Goal: Transaction & Acquisition: Purchase product/service

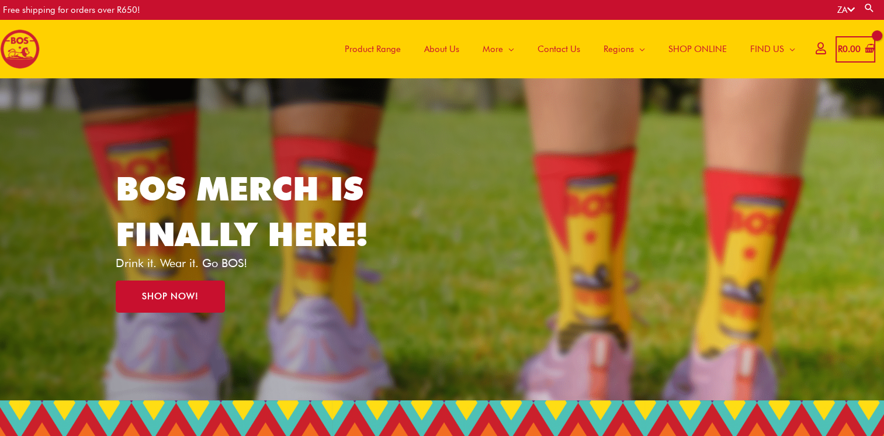
click at [384, 46] on span "Product Range" at bounding box center [373, 49] width 56 height 35
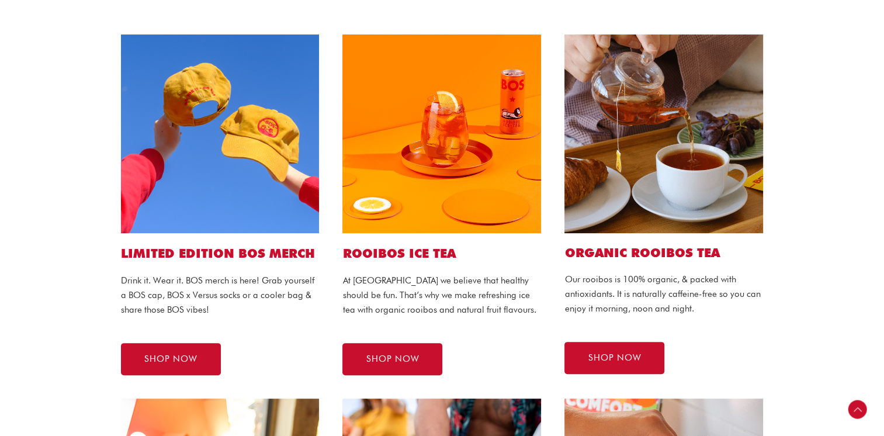
scroll to position [262, 0]
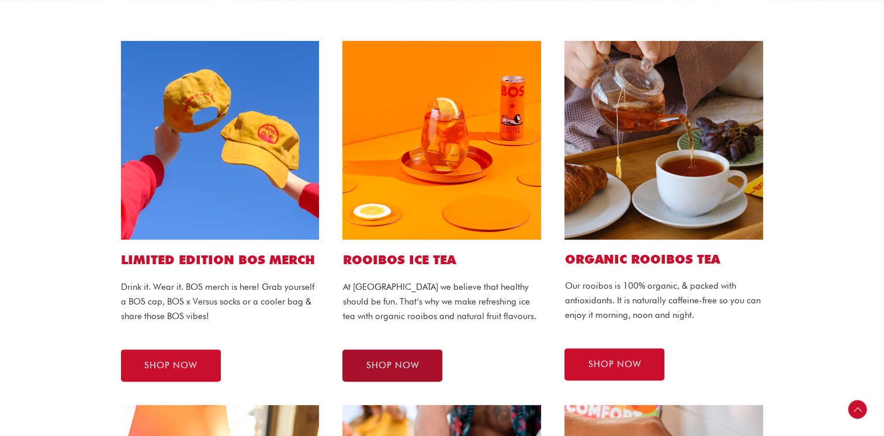
click at [397, 361] on span "SHOP NOW" at bounding box center [392, 365] width 53 height 9
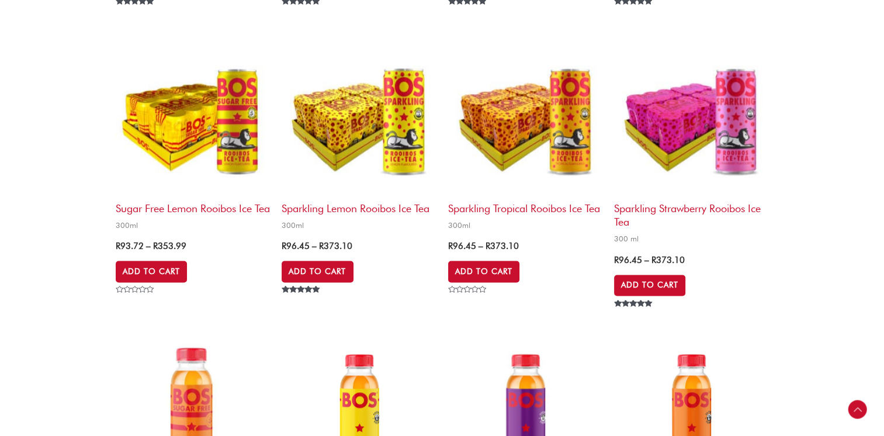
scroll to position [1572, 0]
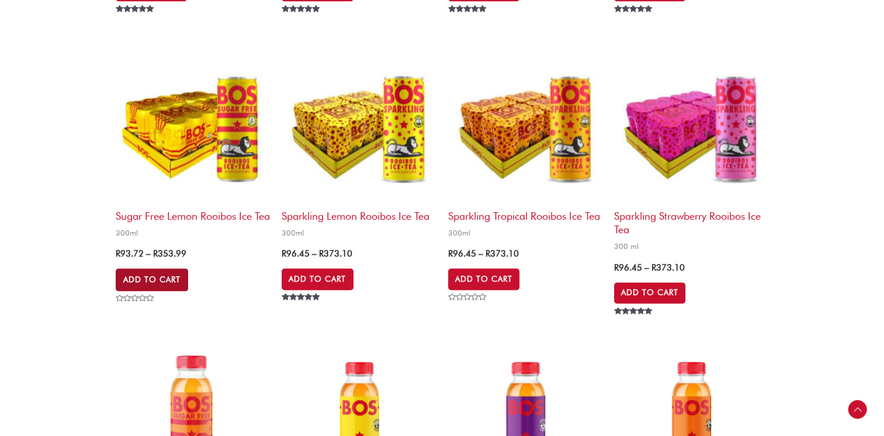
click at [143, 290] on link "Add to Cart" at bounding box center [152, 279] width 72 height 22
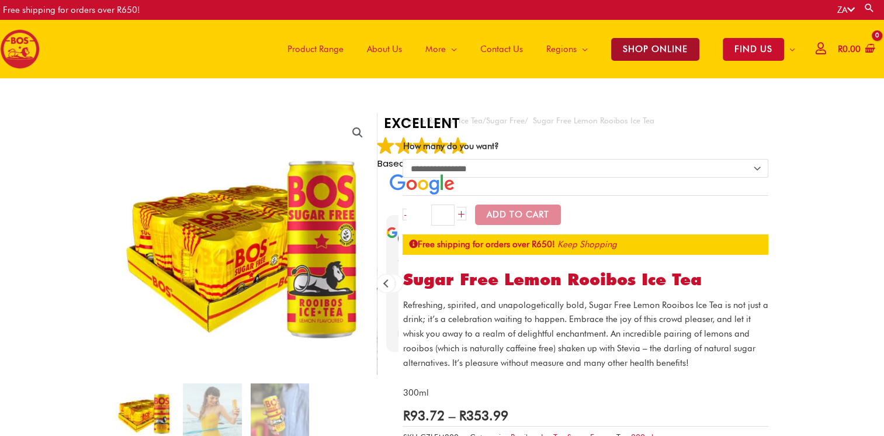
click at [640, 51] on span "SHOP ONLINE" at bounding box center [655, 49] width 88 height 23
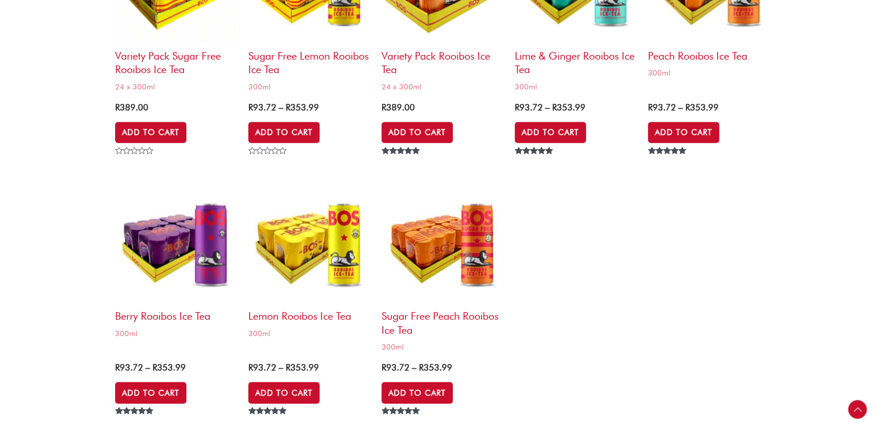
scroll to position [3031, 0]
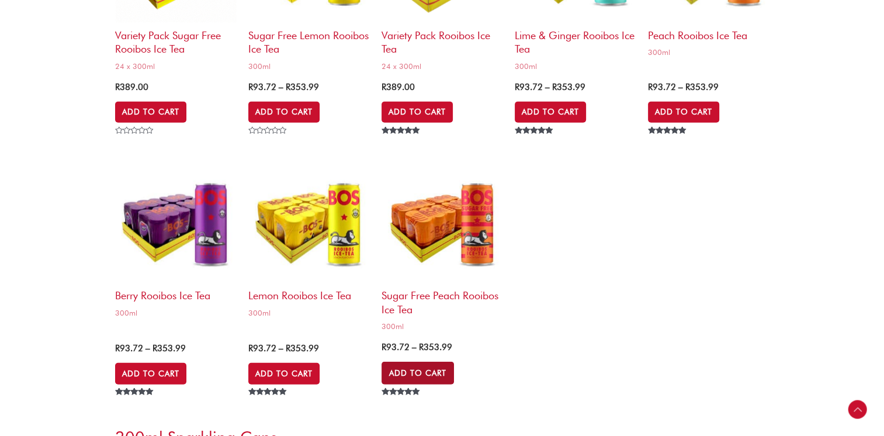
click at [411, 368] on link "Add to Cart" at bounding box center [418, 373] width 72 height 22
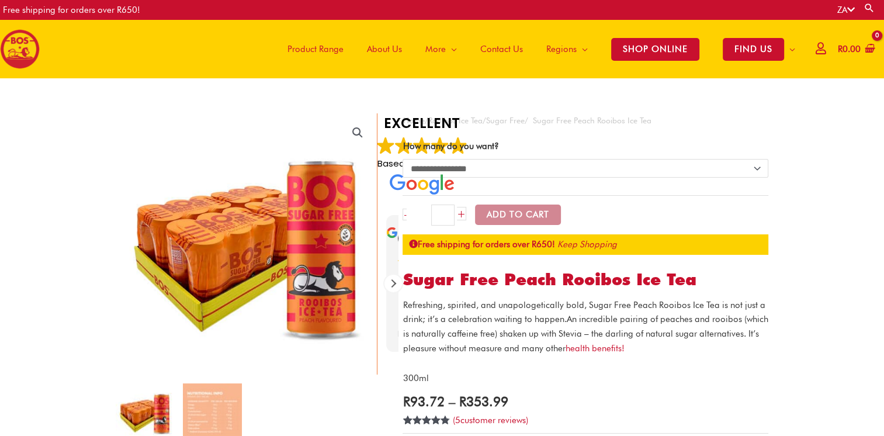
click at [521, 218] on button "Add to Cart" at bounding box center [518, 214] width 86 height 20
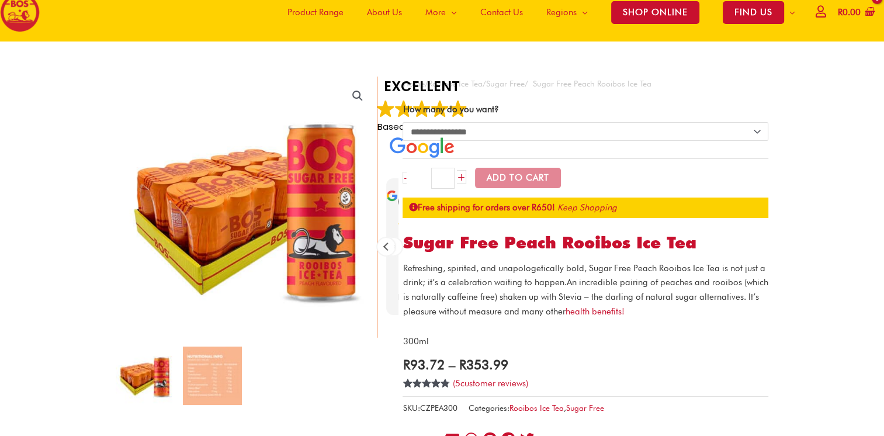
scroll to position [70, 0]
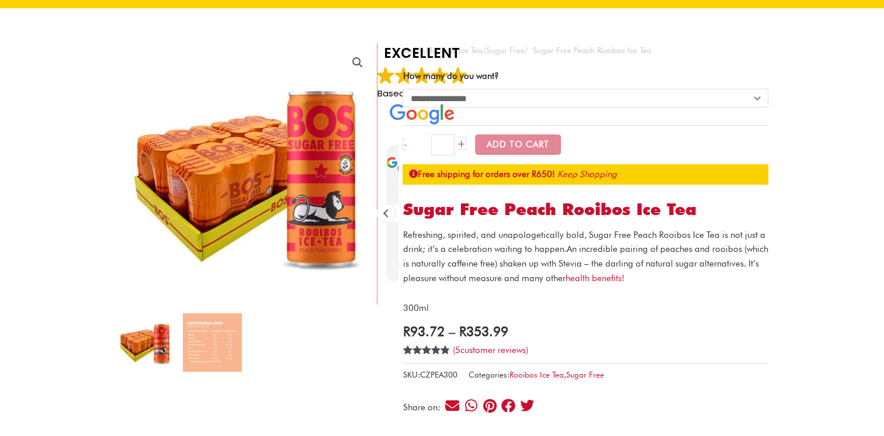
click at [635, 64] on div "**********" at bounding box center [586, 230] width 366 height 375
click at [755, 94] on select "**********" at bounding box center [586, 98] width 366 height 19
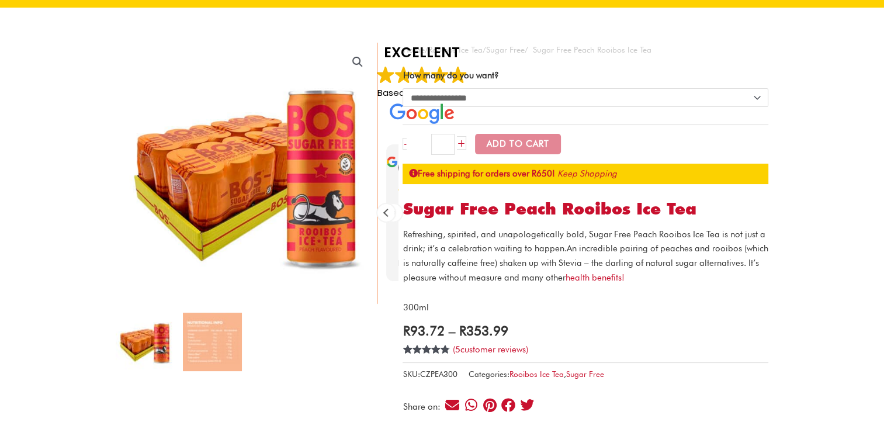
scroll to position [0, 0]
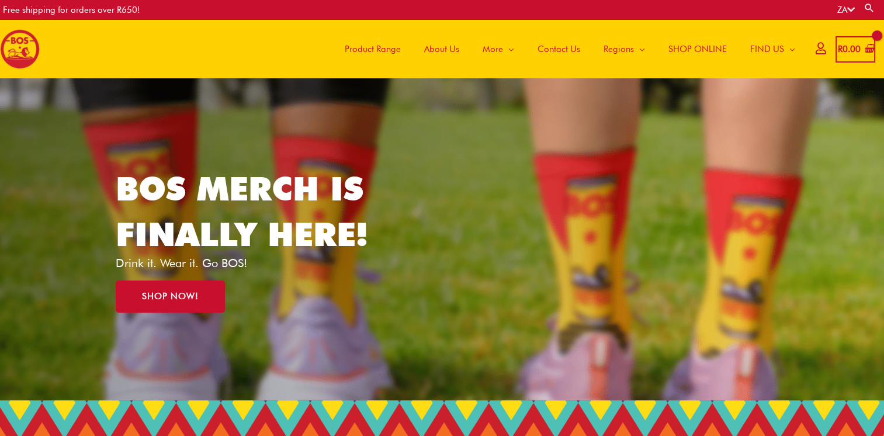
click at [697, 43] on span "SHOP ONLINE" at bounding box center [697, 49] width 58 height 35
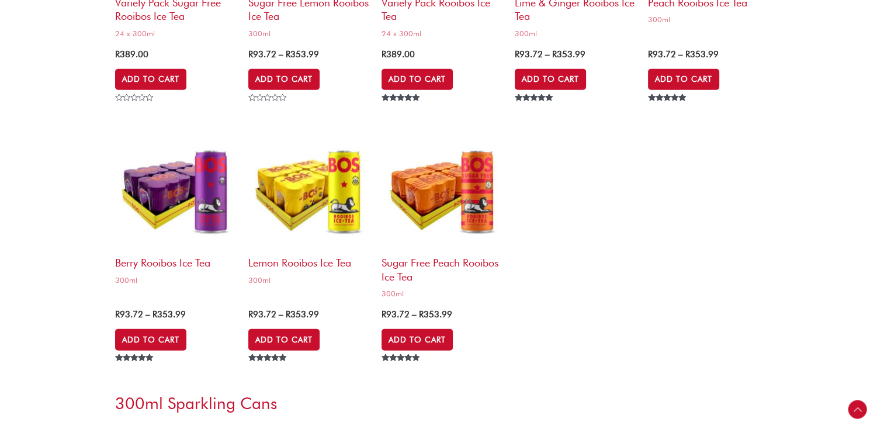
scroll to position [3111, 0]
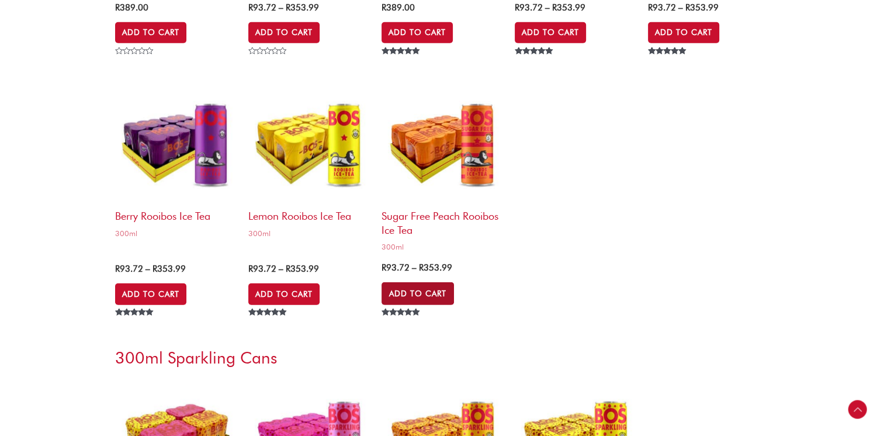
click at [416, 286] on link "Add to Cart" at bounding box center [418, 293] width 72 height 22
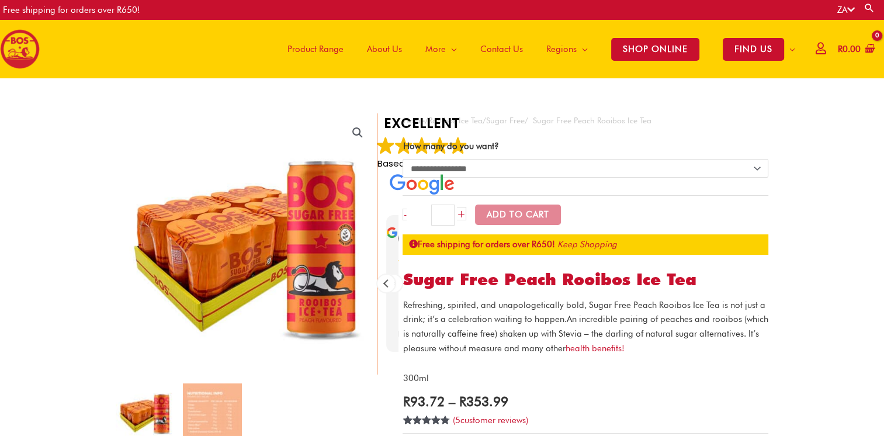
click at [517, 245] on strong "Free shipping for orders over R650!" at bounding box center [481, 244] width 146 height 11
click at [459, 214] on link "+" at bounding box center [461, 213] width 9 height 13
click at [443, 216] on input "*" at bounding box center [442, 214] width 23 height 21
click at [756, 164] on select "**********" at bounding box center [586, 168] width 366 height 19
select select "**********"
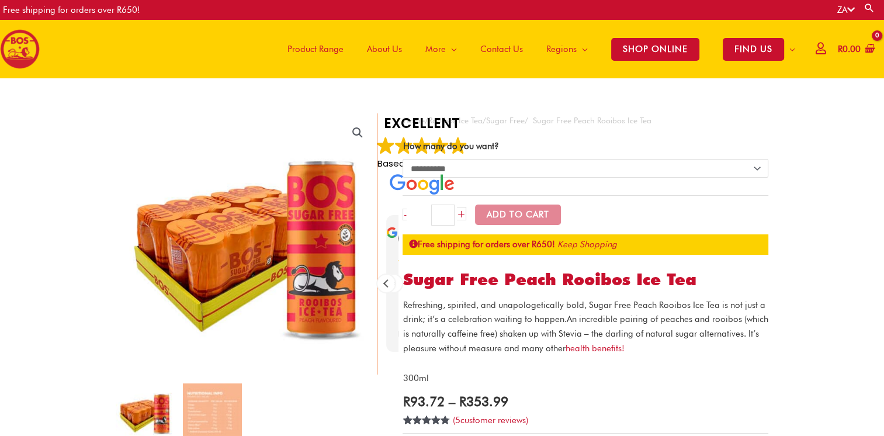
click at [403, 159] on select "**********" at bounding box center [586, 168] width 366 height 19
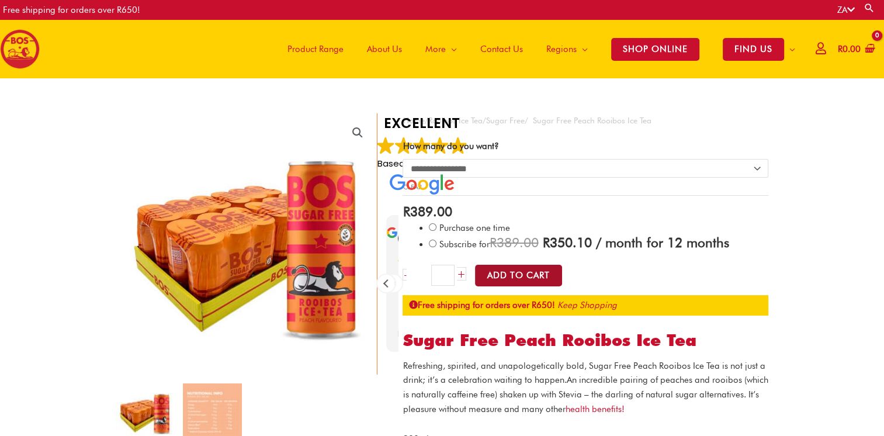
click at [519, 273] on button "Add to Cart" at bounding box center [518, 276] width 87 height 22
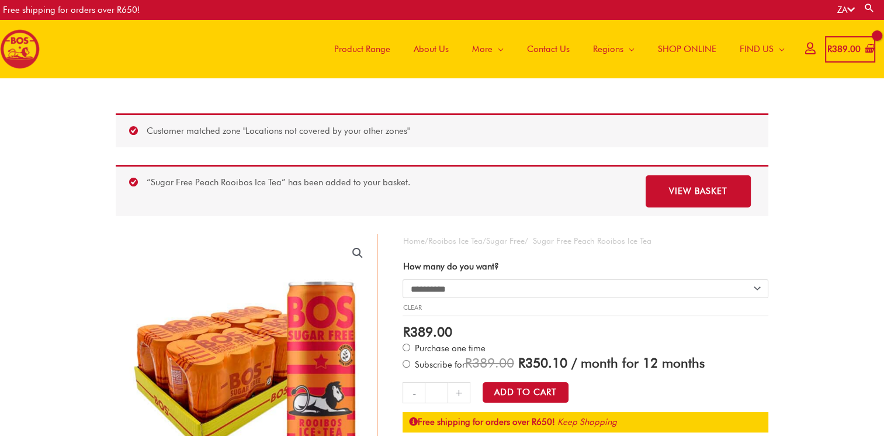
click at [684, 47] on span "SHOP ONLINE" at bounding box center [687, 49] width 58 height 35
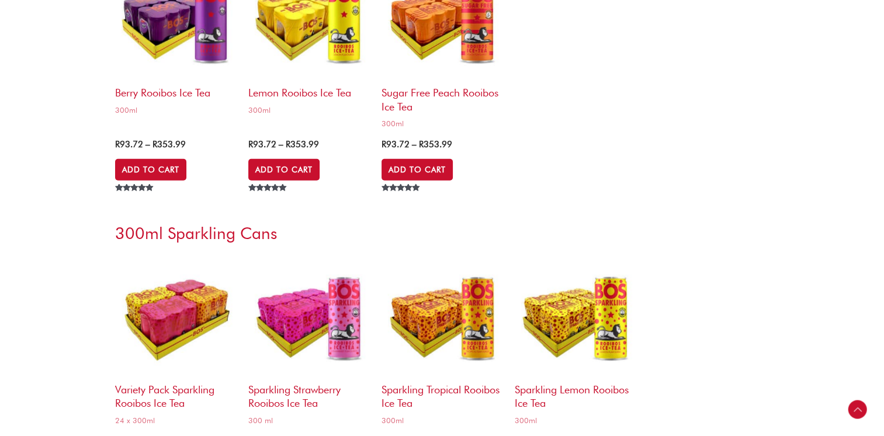
scroll to position [3247, 0]
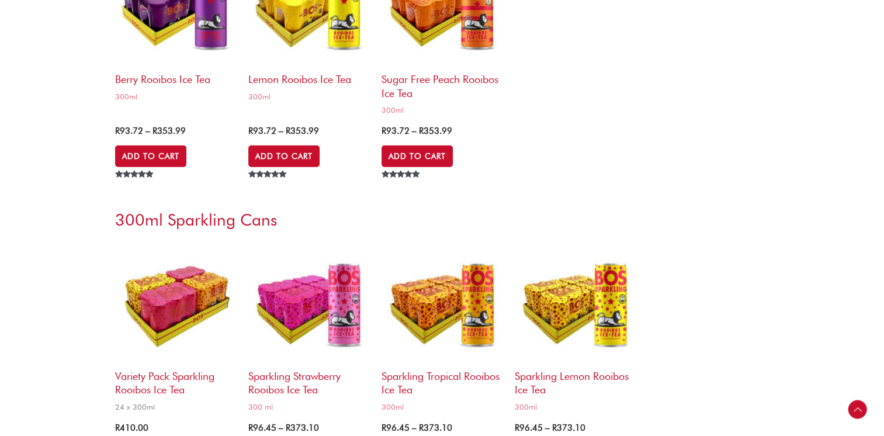
click at [169, 372] on h2 "Variety Pack Sparkling Rooibos Ice Tea" at bounding box center [176, 379] width 122 height 33
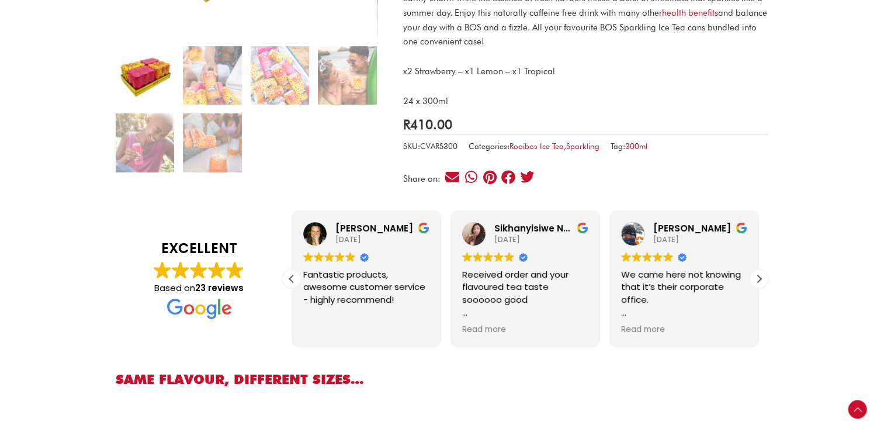
scroll to position [344, 0]
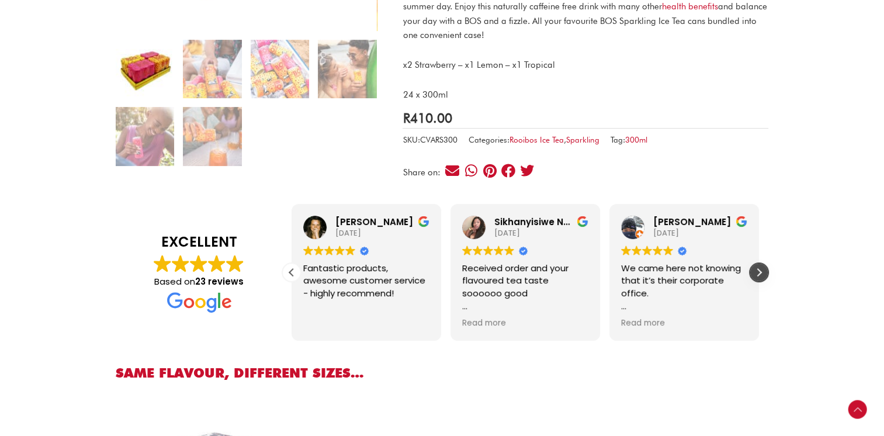
click at [759, 275] on div "Next review" at bounding box center [759, 273] width 18 height 18
click at [291, 273] on div "Previous review" at bounding box center [292, 273] width 18 height 18
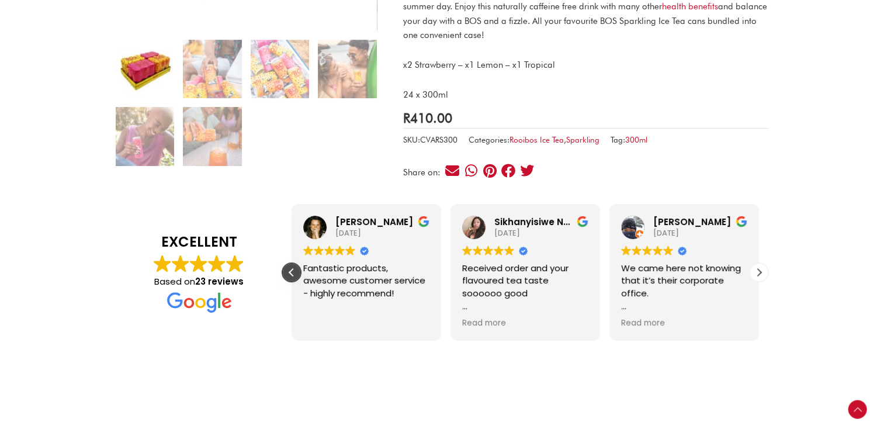
click at [290, 277] on div "Previous review" at bounding box center [292, 273] width 18 height 18
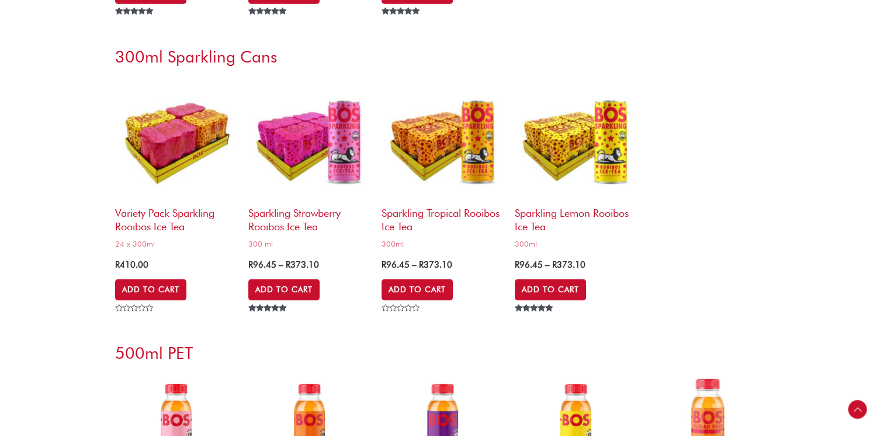
scroll to position [3404, 0]
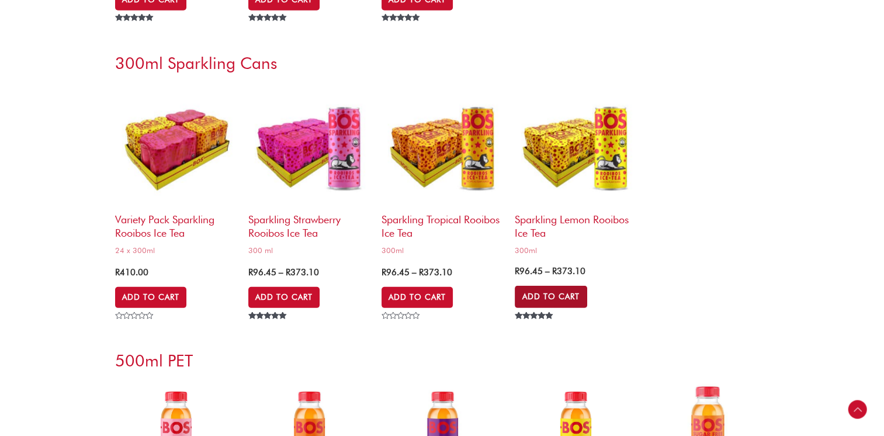
click at [558, 292] on link "Add to Cart" at bounding box center [551, 297] width 72 height 22
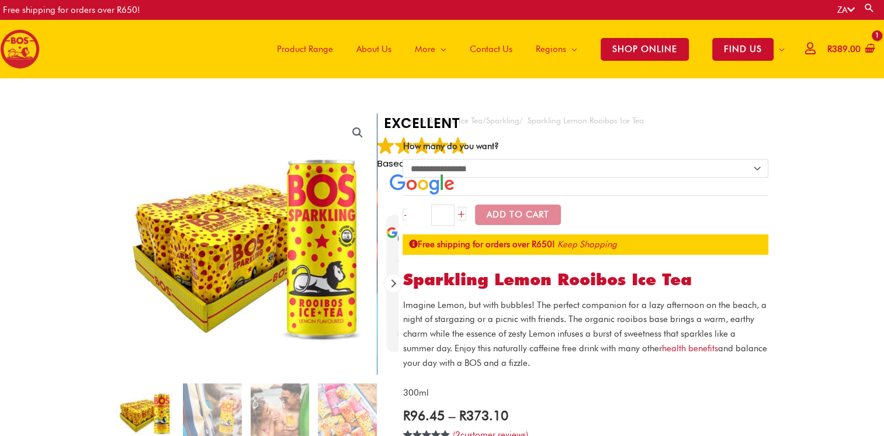
click at [753, 167] on select "**********" at bounding box center [586, 168] width 366 height 19
select select "**********"
click at [403, 159] on select "**********" at bounding box center [586, 168] width 366 height 19
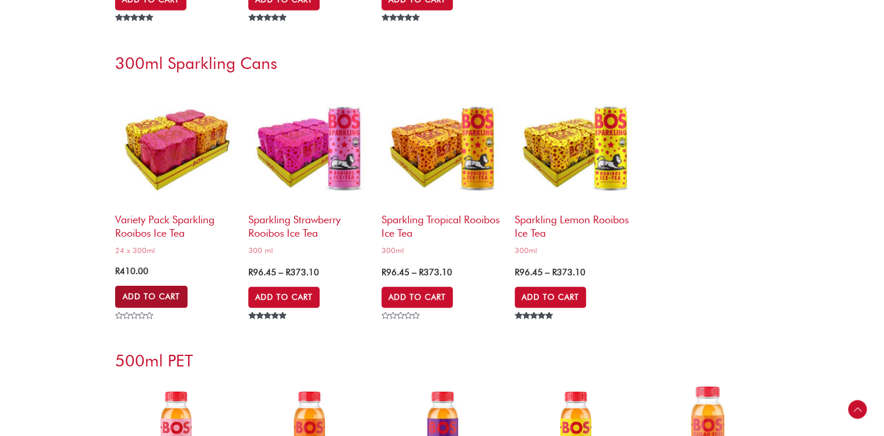
click at [146, 291] on link "Add to Cart" at bounding box center [151, 297] width 72 height 22
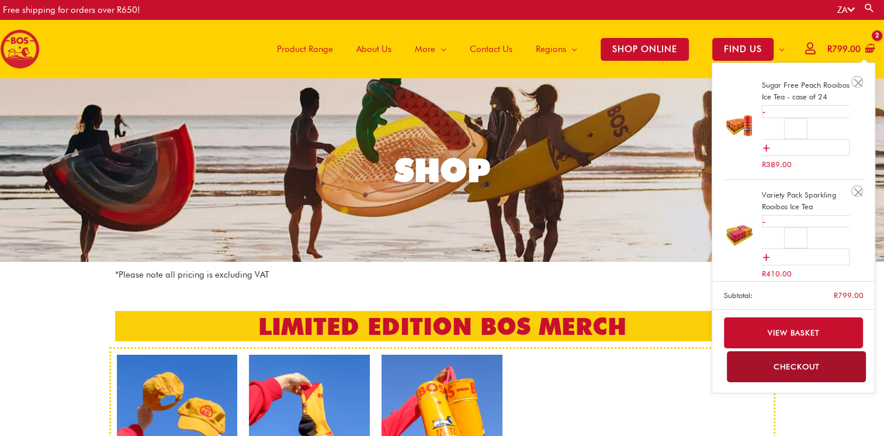
click at [874, 44] on icon "View Shopping Cart, 2 items" at bounding box center [869, 49] width 10 height 11
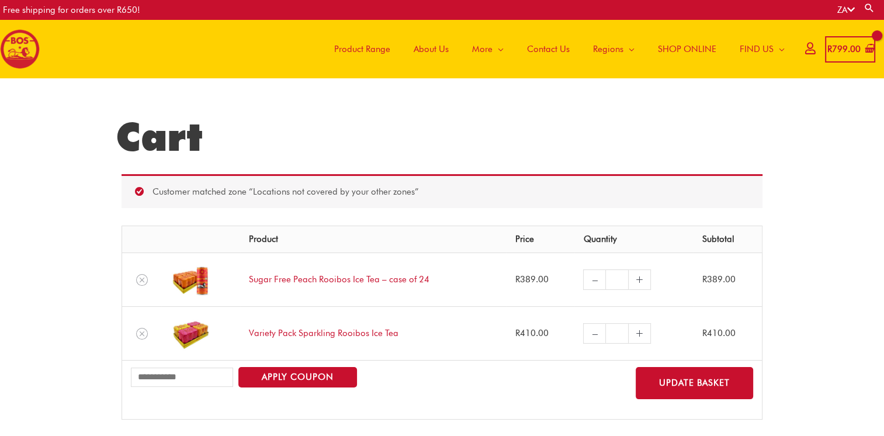
click at [665, 50] on span "SHOP ONLINE" at bounding box center [687, 49] width 58 height 35
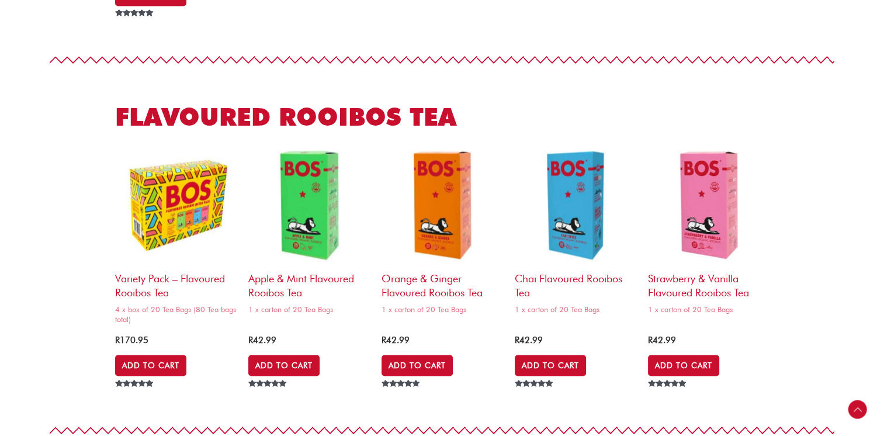
scroll to position [1692, 0]
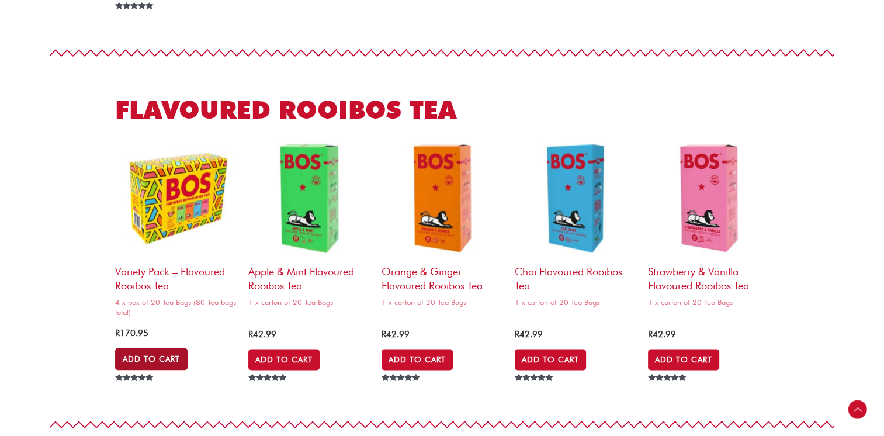
click at [143, 352] on link "Add to Cart" at bounding box center [151, 359] width 72 height 22
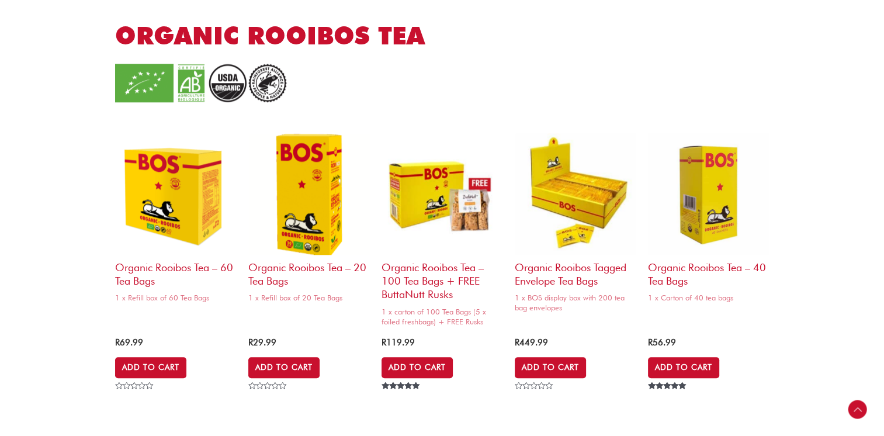
scroll to position [1049, 0]
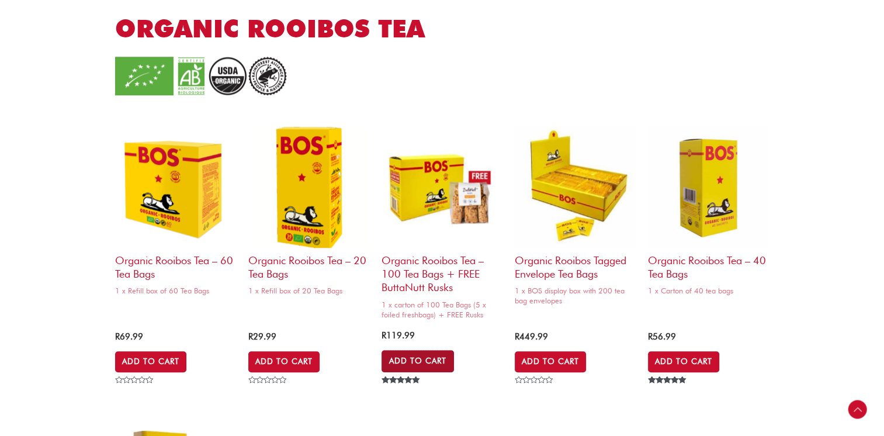
click at [407, 352] on link "Add to Cart" at bounding box center [418, 361] width 72 height 22
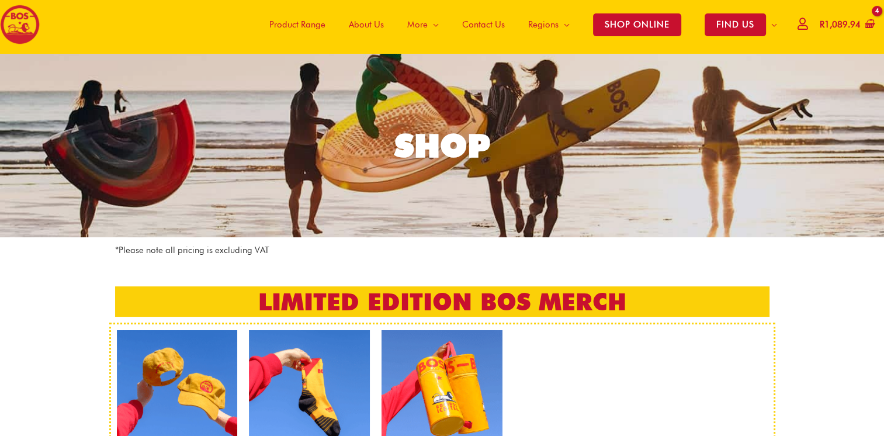
scroll to position [0, 0]
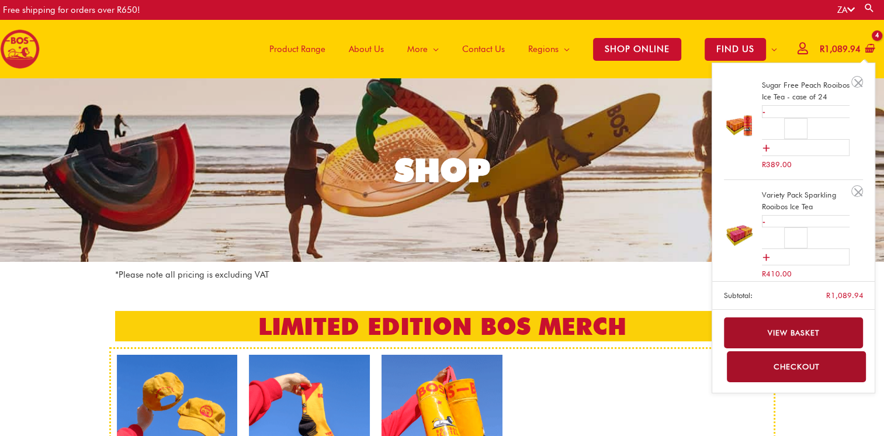
click at [796, 328] on link "View basket" at bounding box center [794, 332] width 140 height 31
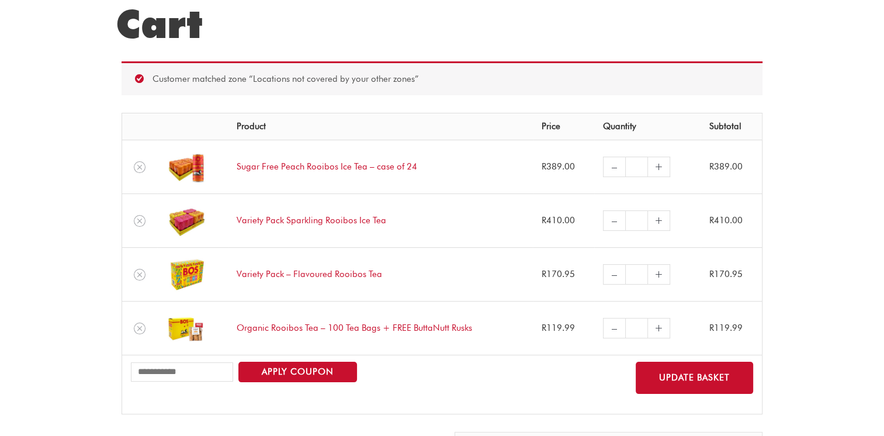
scroll to position [120, 0]
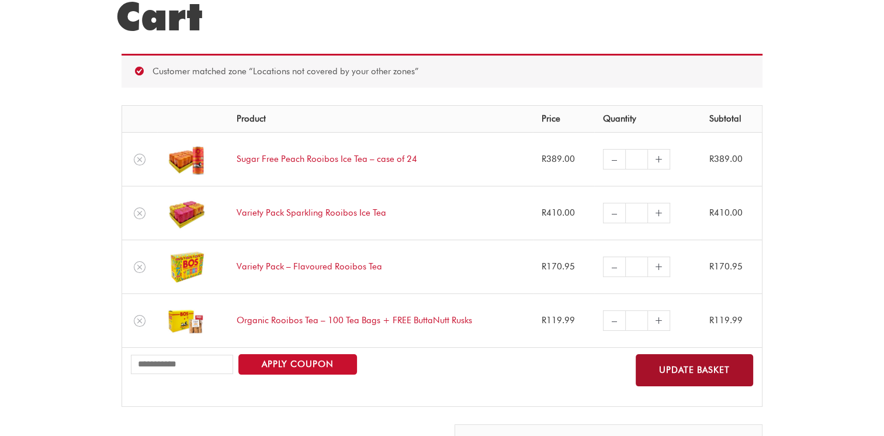
click at [672, 376] on button "Update basket" at bounding box center [694, 370] width 117 height 32
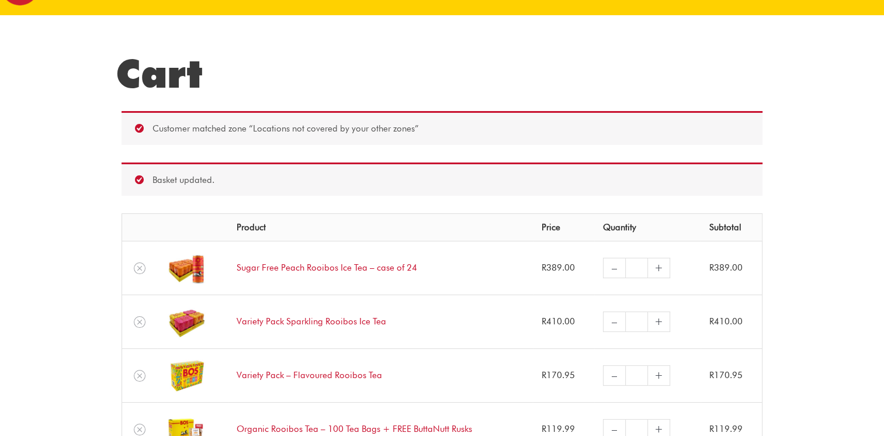
scroll to position [62, 0]
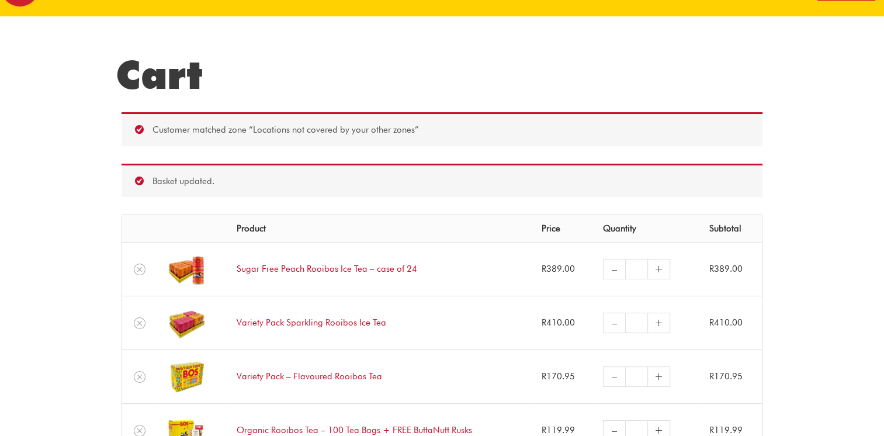
click at [452, 143] on div "Customer matched zone “Locations not covered by your other zones”" at bounding box center [442, 129] width 641 height 34
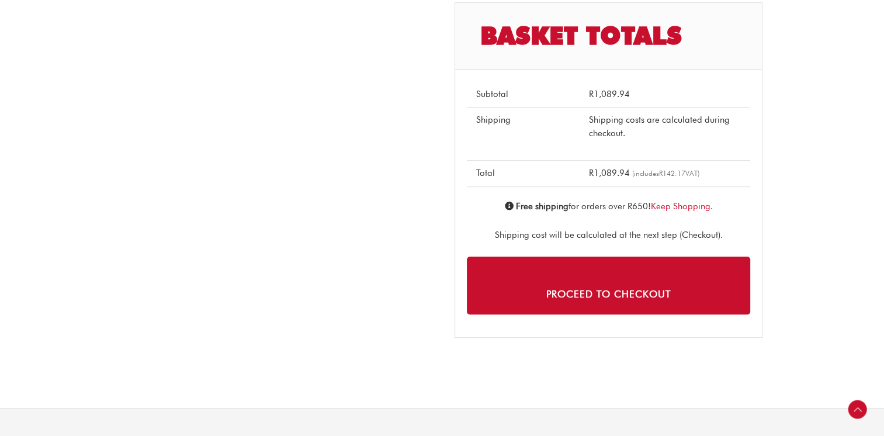
scroll to position [611, 0]
